Goal: Navigation & Orientation: Find specific page/section

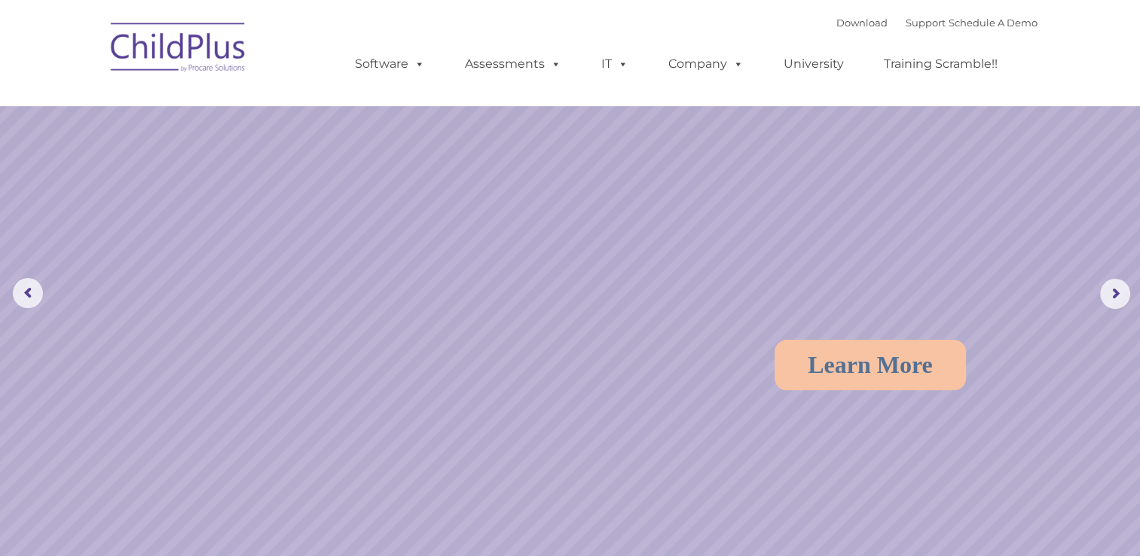
select select "MEDIUM"
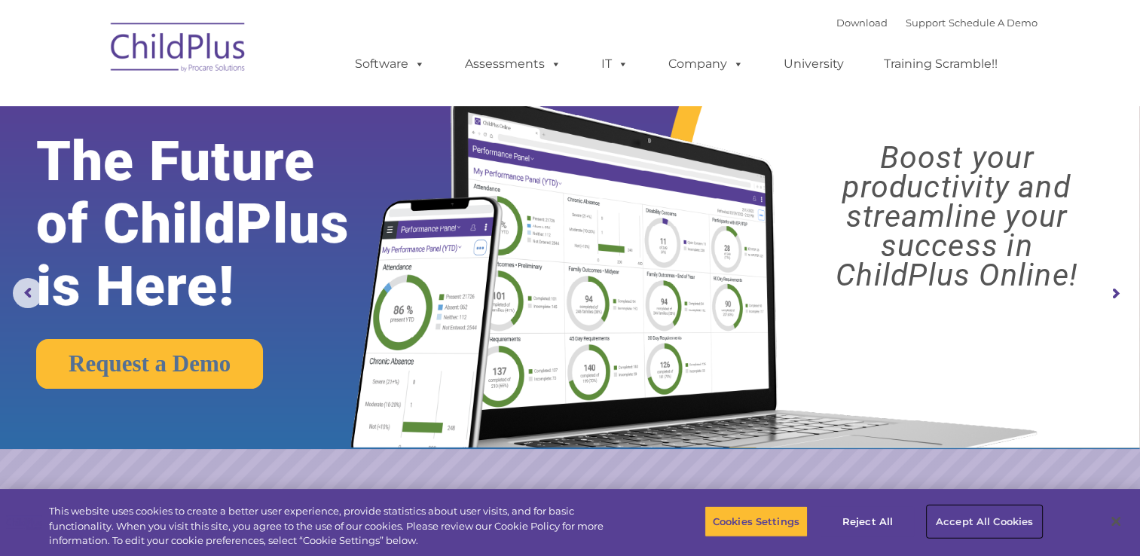
click at [947, 517] on button "Accept All Cookies" at bounding box center [984, 521] width 114 height 32
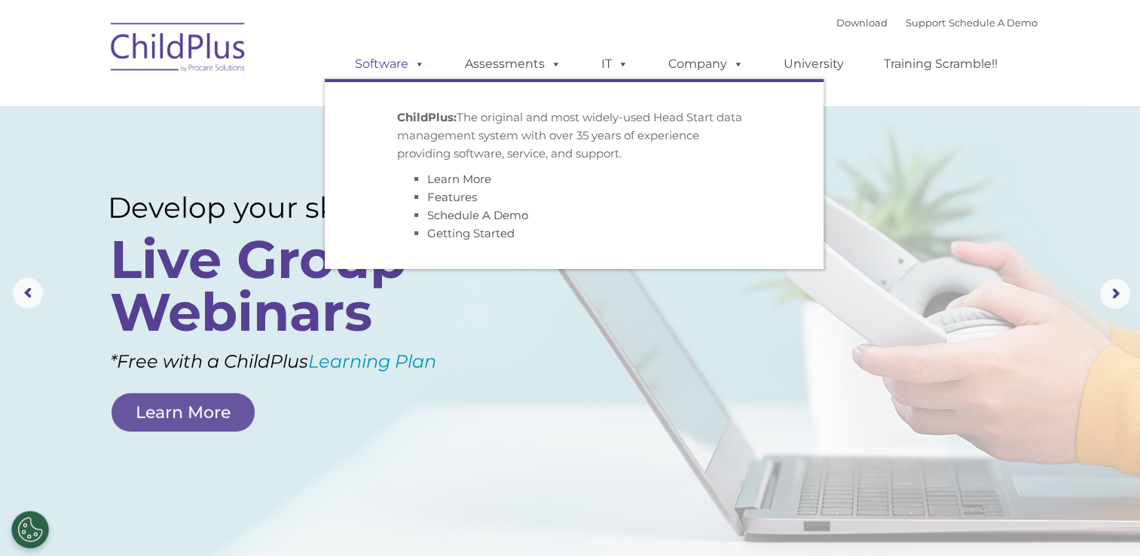
click at [380, 69] on link "Software" at bounding box center [390, 64] width 100 height 30
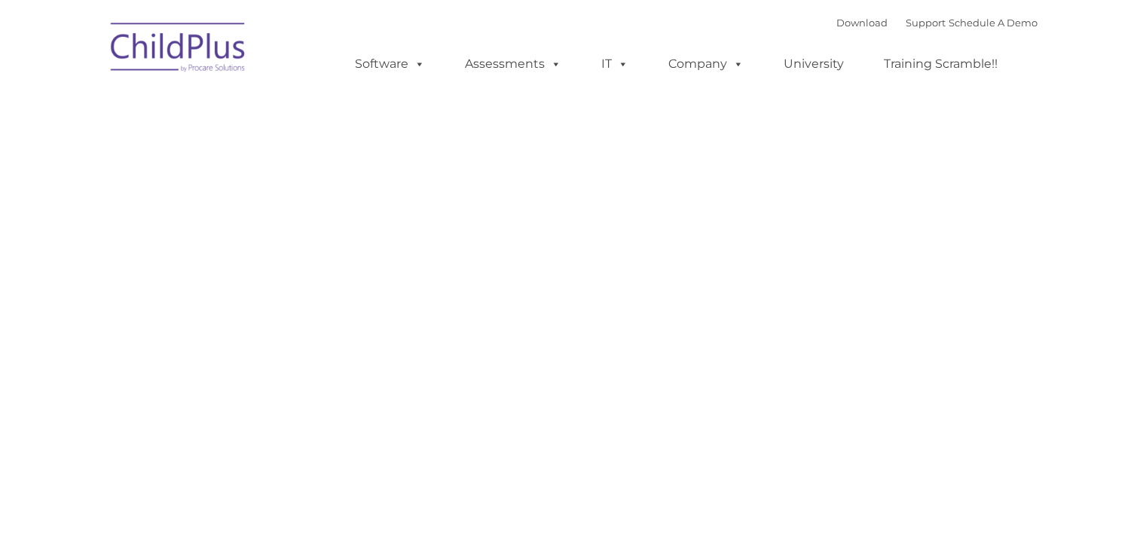
type input ""
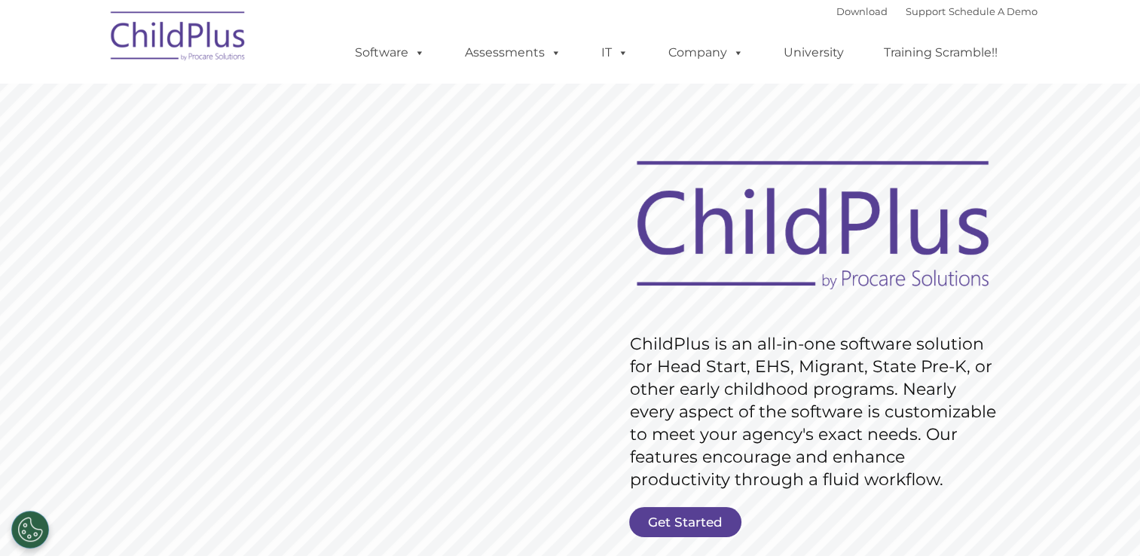
click at [208, 29] on img at bounding box center [178, 38] width 151 height 75
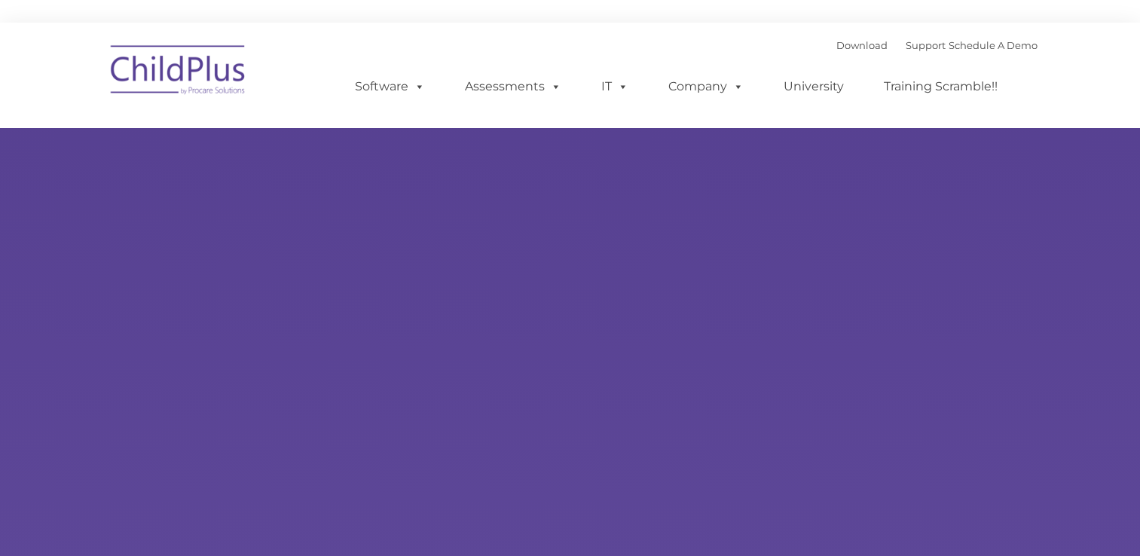
type input ""
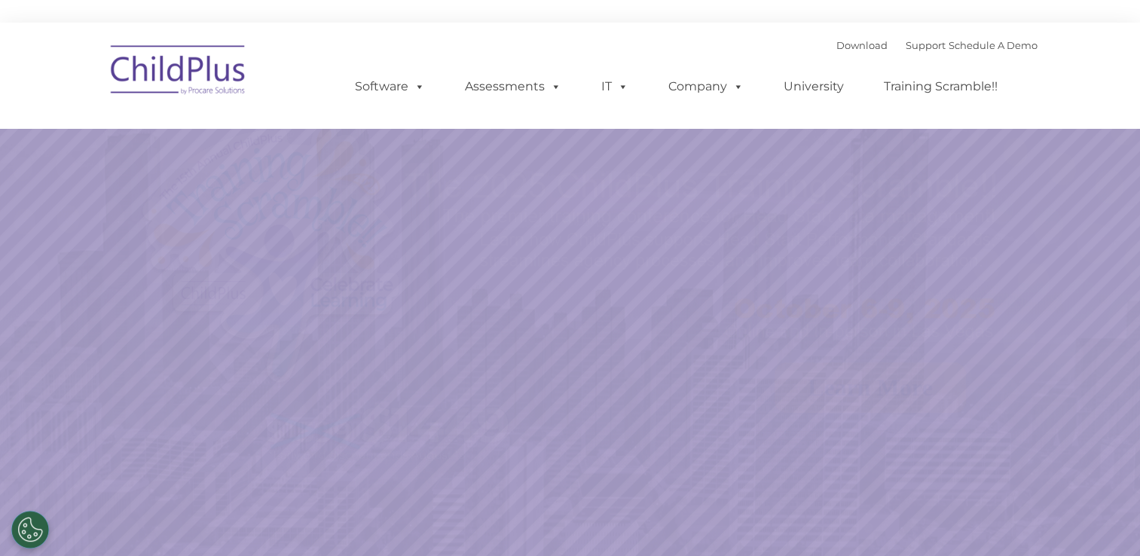
select select "MEDIUM"
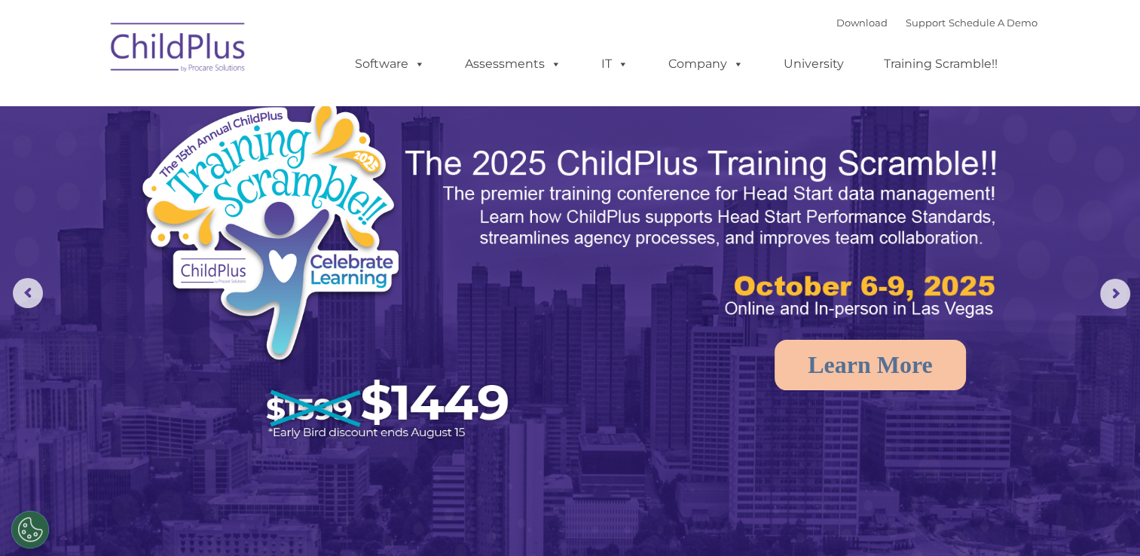
select select "MEDIUM"
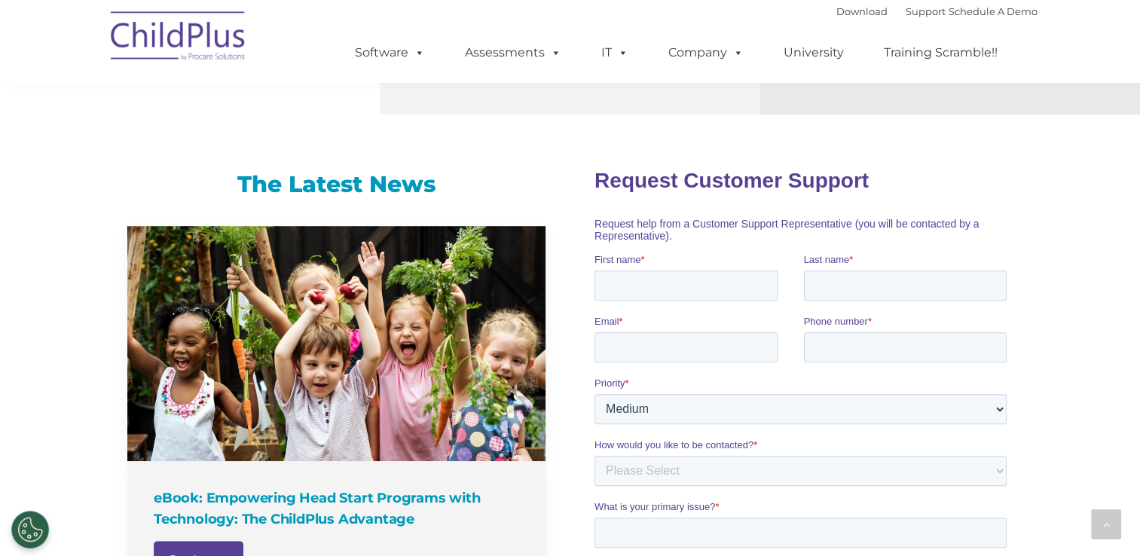
scroll to position [801, 0]
